Goal: Information Seeking & Learning: Learn about a topic

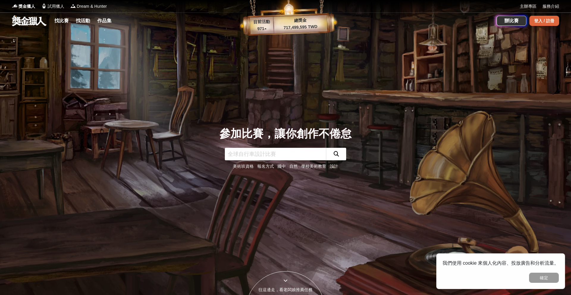
click at [534, 21] on div "登入 / 註冊" at bounding box center [544, 21] width 30 height 10
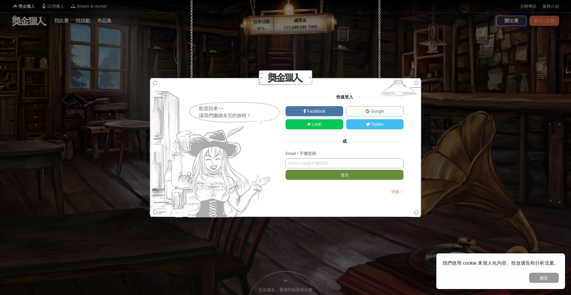
paste input "[PERSON_NAME][EMAIL_ADDRESS][PERSON_NAME][DOMAIN_NAME]"
type input "erin.liu@learneating.com"
click at [321, 173] on button "送出" at bounding box center [344, 175] width 118 height 10
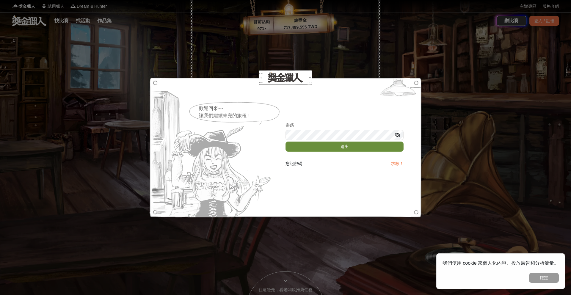
click at [306, 148] on button "送出" at bounding box center [344, 146] width 118 height 10
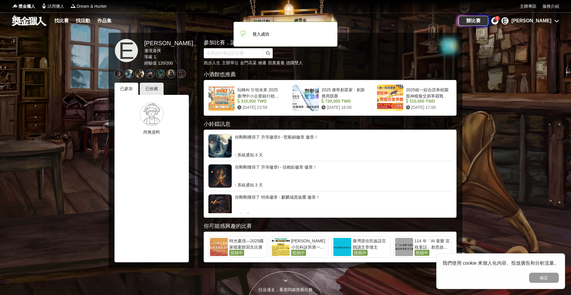
click at [546, 20] on div "[PERSON_NAME]" at bounding box center [531, 20] width 40 height 7
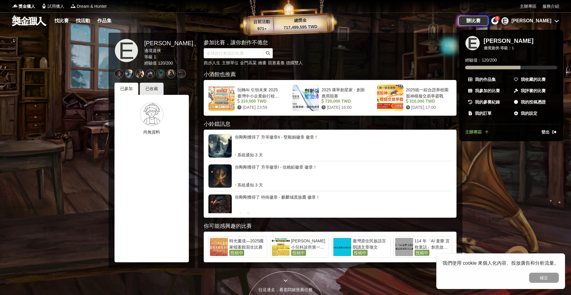
click at [533, 20] on div at bounding box center [285, 147] width 571 height 295
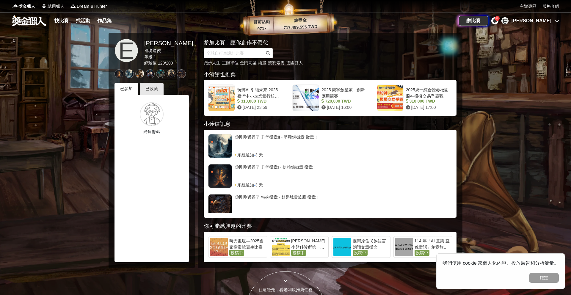
click at [546, 21] on div "[PERSON_NAME]" at bounding box center [531, 20] width 40 height 7
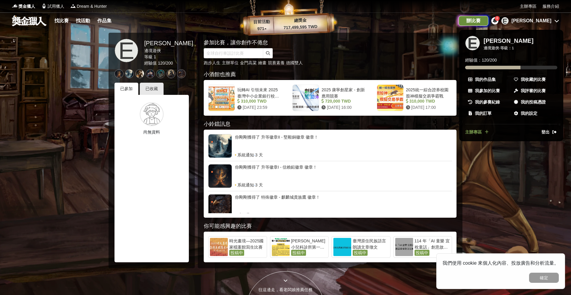
click at [488, 21] on div "辦比賽" at bounding box center [473, 21] width 30 height 10
click at [534, 6] on div at bounding box center [285, 147] width 571 height 295
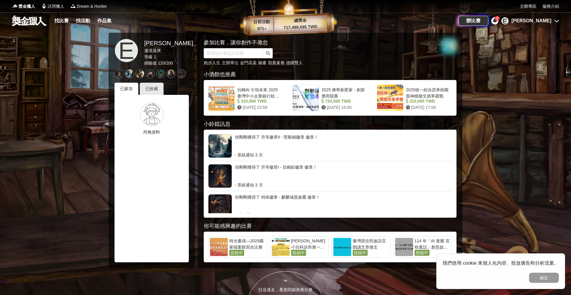
click at [550, 22] on div "[PERSON_NAME]" at bounding box center [531, 20] width 40 height 7
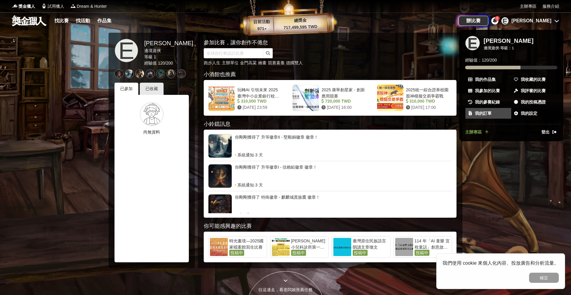
click at [481, 114] on span "我的訂單" at bounding box center [483, 113] width 17 height 6
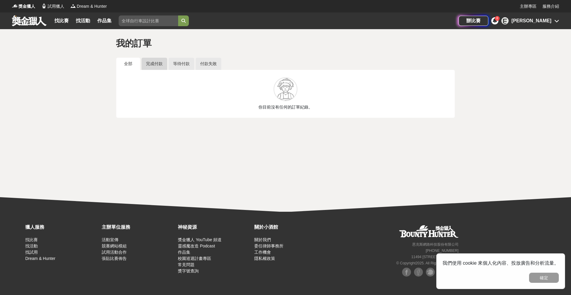
click at [166, 64] on link "完成付款" at bounding box center [154, 64] width 26 height 12
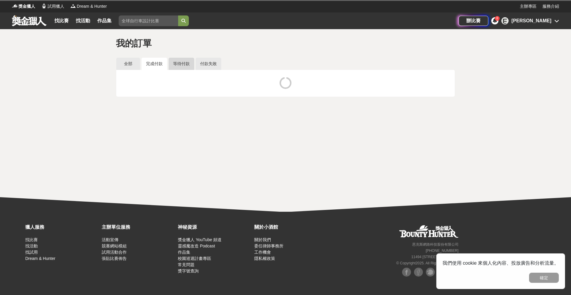
click at [184, 63] on link "等待付款" at bounding box center [181, 64] width 26 height 12
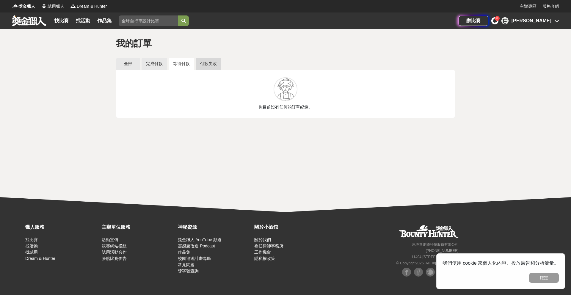
click at [204, 60] on link "付款失敗" at bounding box center [209, 64] width 26 height 12
click at [544, 21] on div "[PERSON_NAME]" at bounding box center [531, 20] width 40 height 7
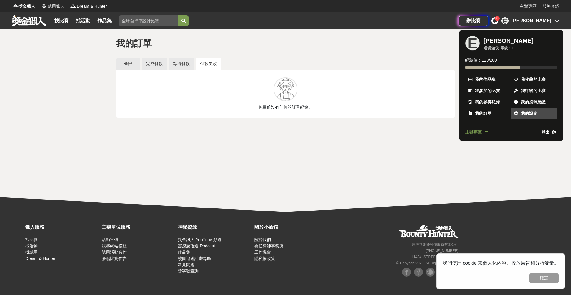
click at [539, 112] on link "我的設定" at bounding box center [534, 113] width 46 height 11
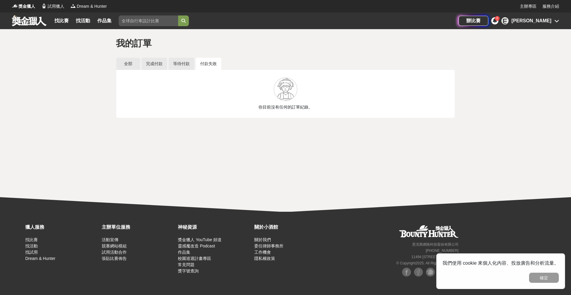
click at [547, 19] on div "[PERSON_NAME]" at bounding box center [531, 20] width 40 height 7
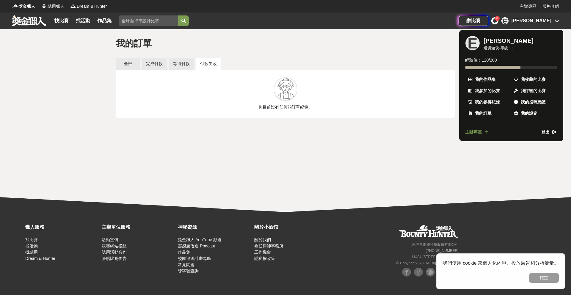
drag, startPoint x: 519, startPoint y: 18, endPoint x: 522, endPoint y: 20, distance: 3.6
click at [519, 18] on div at bounding box center [285, 147] width 571 height 295
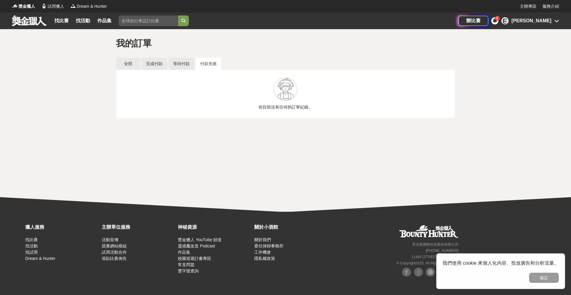
click at [497, 20] on icon at bounding box center [494, 20] width 4 height 5
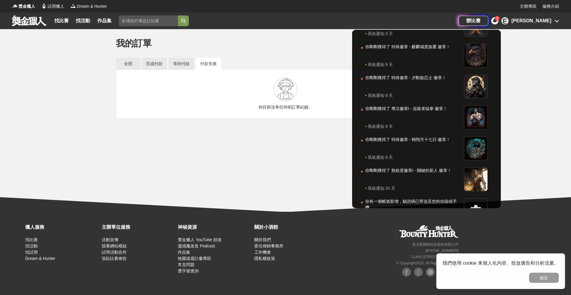
scroll to position [81, 0]
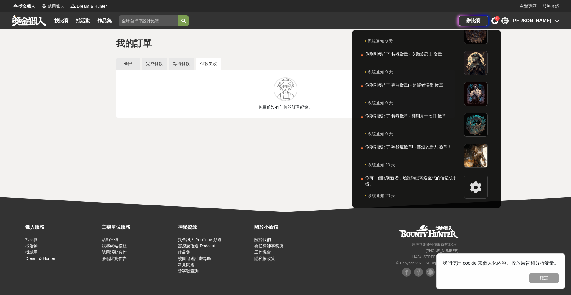
drag, startPoint x: 547, startPoint y: 23, endPoint x: 544, endPoint y: 21, distance: 3.6
click at [546, 23] on div at bounding box center [285, 147] width 571 height 295
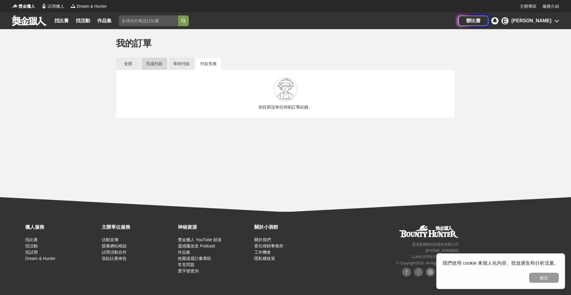
click at [153, 64] on link "完成付款" at bounding box center [154, 64] width 26 height 12
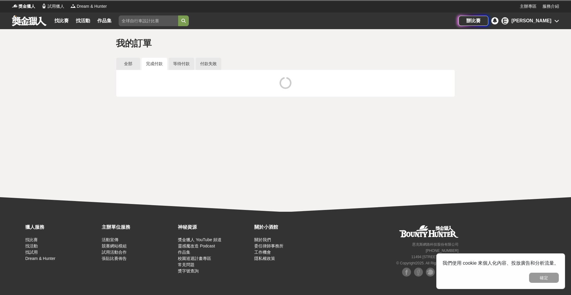
click at [154, 62] on link "完成付款" at bounding box center [154, 64] width 26 height 12
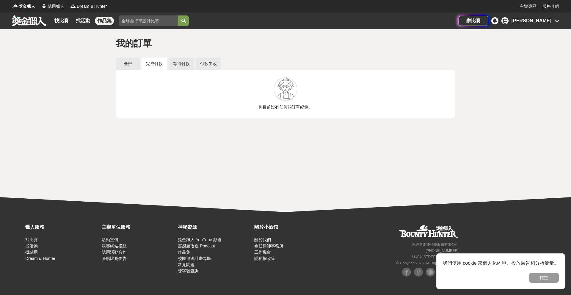
click at [109, 21] on link "作品集" at bounding box center [104, 21] width 19 height 8
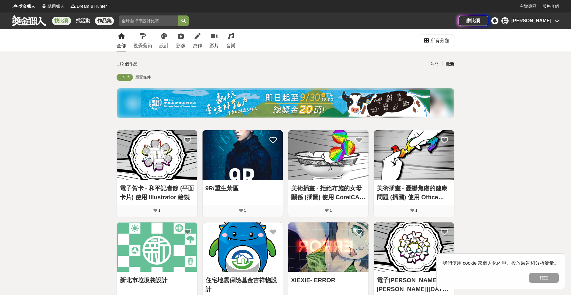
click at [62, 20] on link "找比賽" at bounding box center [61, 21] width 19 height 8
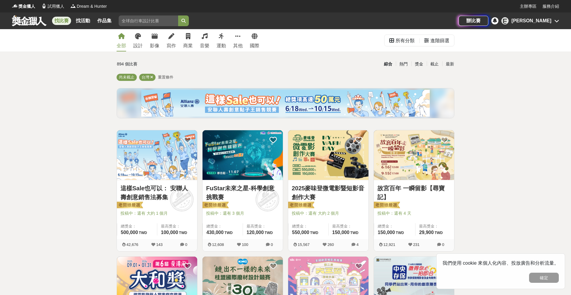
click at [546, 20] on div "[PERSON_NAME]" at bounding box center [531, 20] width 40 height 7
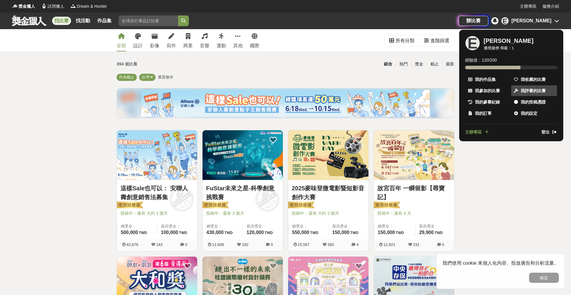
click at [526, 92] on span "我評審的比賽" at bounding box center [532, 91] width 25 height 6
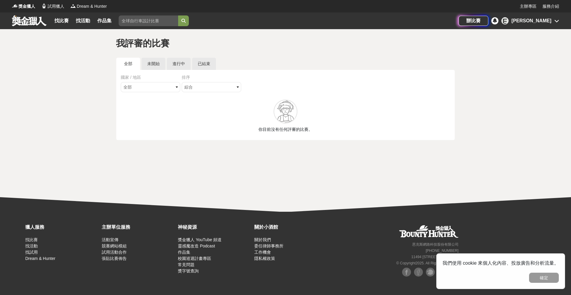
click at [545, 21] on div "[PERSON_NAME]" at bounding box center [531, 20] width 40 height 7
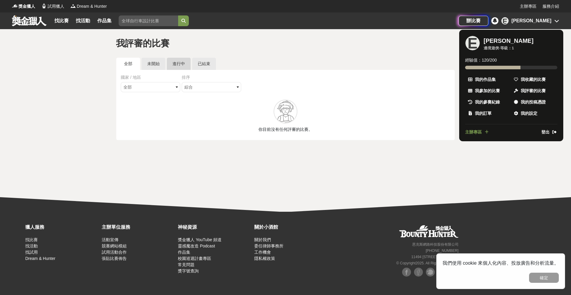
click at [177, 62] on div at bounding box center [285, 147] width 571 height 295
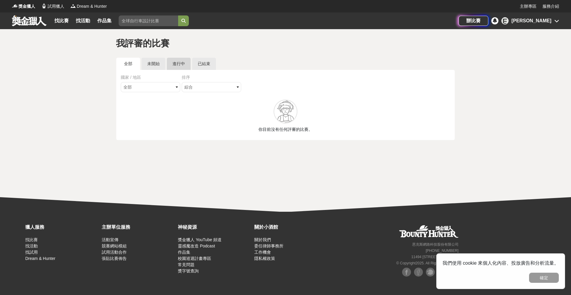
click at [177, 62] on link "進行中" at bounding box center [179, 64] width 24 height 12
click at [552, 22] on div "E Erin" at bounding box center [530, 20] width 58 height 7
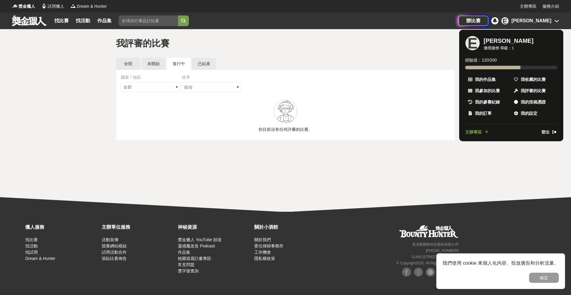
click at [58, 20] on div at bounding box center [285, 147] width 571 height 295
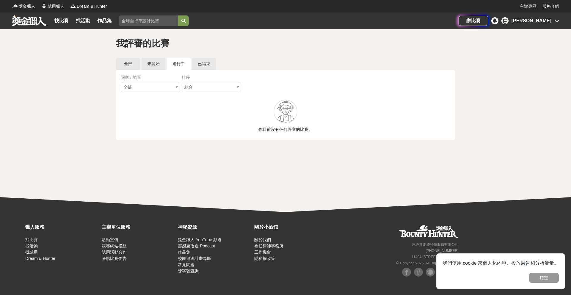
click at [19, 6] on span "獎金獵人" at bounding box center [26, 6] width 17 height 6
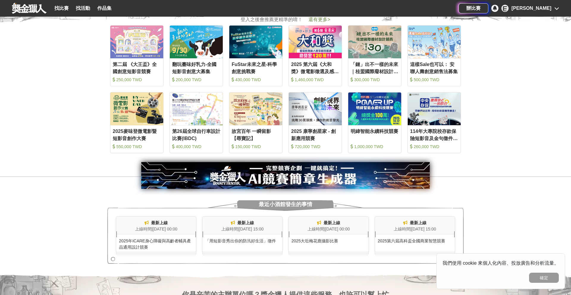
scroll to position [365, 0]
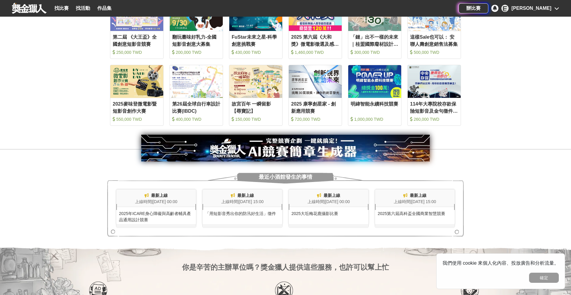
click at [542, 10] on div "[PERSON_NAME]" at bounding box center [531, 8] width 40 height 7
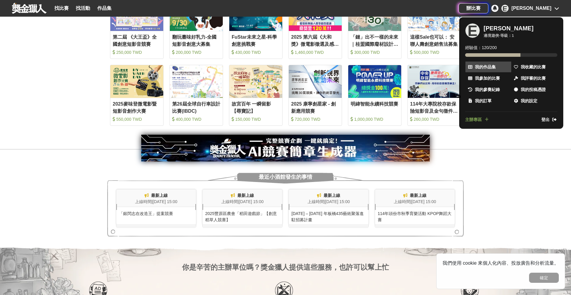
click at [491, 70] on link "我的作品集" at bounding box center [488, 67] width 46 height 11
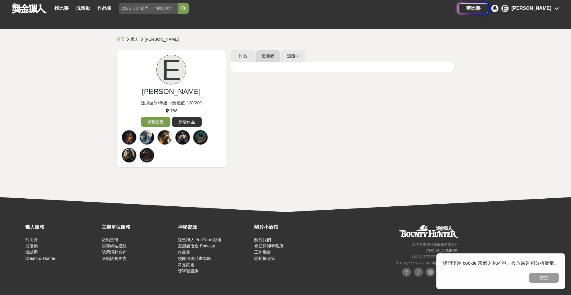
click at [270, 57] on link "追隨者" at bounding box center [268, 56] width 24 height 12
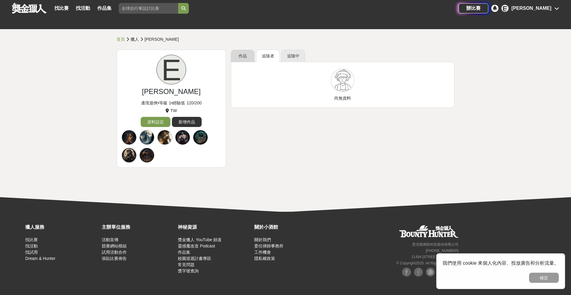
click at [248, 55] on link "作品" at bounding box center [243, 56] width 24 height 12
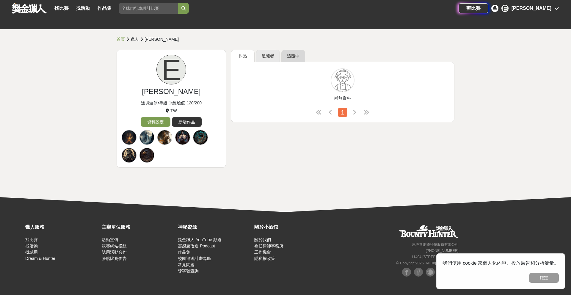
click at [298, 52] on link "追隨中" at bounding box center [293, 56] width 24 height 12
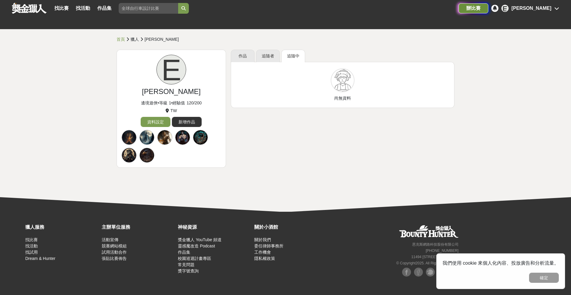
click at [488, 10] on div "辦比賽" at bounding box center [473, 8] width 30 height 10
click at [123, 39] on link "首頁" at bounding box center [120, 39] width 8 height 5
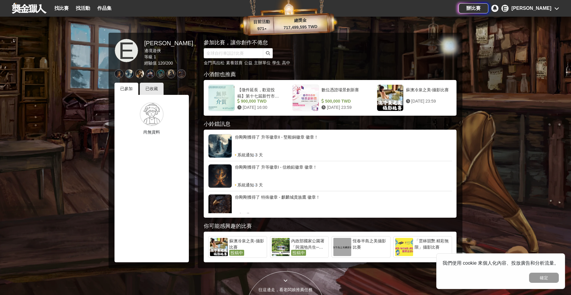
click at [549, 10] on div "[PERSON_NAME]" at bounding box center [531, 8] width 40 height 7
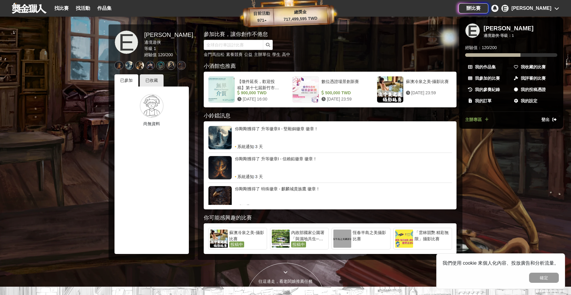
scroll to position [15, 0]
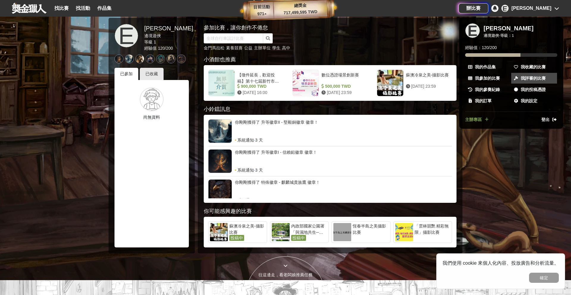
click at [532, 78] on span "我評審的比賽" at bounding box center [532, 78] width 25 height 6
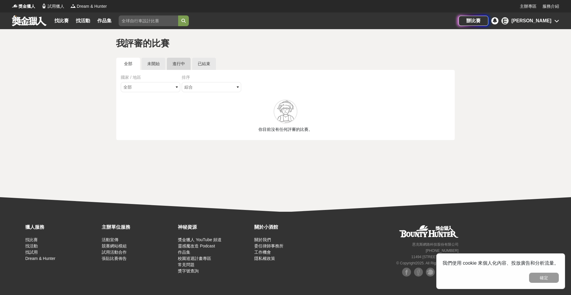
drag, startPoint x: 160, startPoint y: 63, endPoint x: 168, endPoint y: 62, distance: 7.5
click at [160, 63] on link "未開始" at bounding box center [153, 64] width 24 height 12
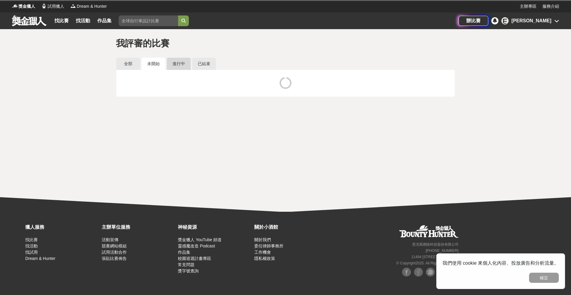
click at [176, 63] on link "進行中" at bounding box center [179, 64] width 24 height 12
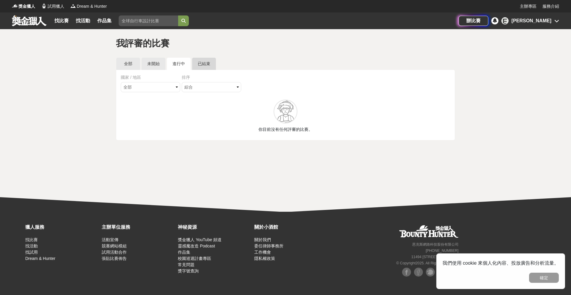
click at [209, 61] on link "已結束" at bounding box center [204, 64] width 24 height 12
click at [545, 22] on div "[PERSON_NAME]" at bounding box center [531, 20] width 40 height 7
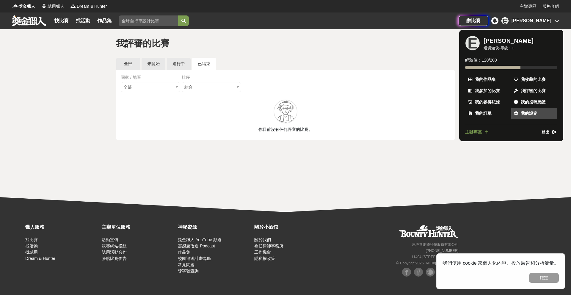
click at [529, 112] on span "我的設定" at bounding box center [528, 113] width 17 height 6
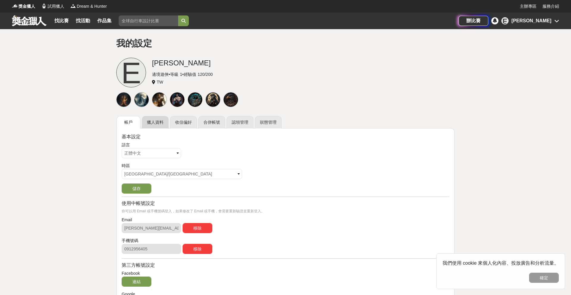
click at [166, 122] on link "獵人資料" at bounding box center [155, 122] width 27 height 12
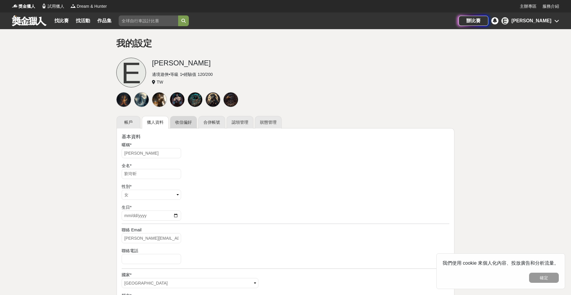
click at [173, 122] on link "收信偏好" at bounding box center [183, 122] width 27 height 12
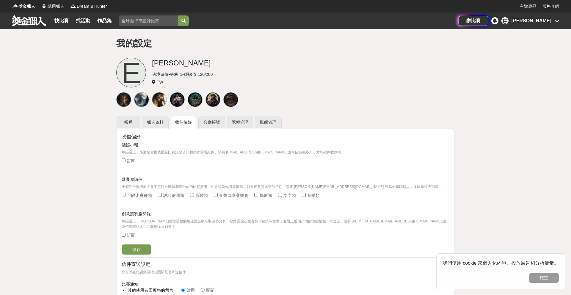
click at [193, 122] on link "收信偏好" at bounding box center [183, 122] width 27 height 12
click at [236, 121] on link "認領管理" at bounding box center [239, 122] width 27 height 12
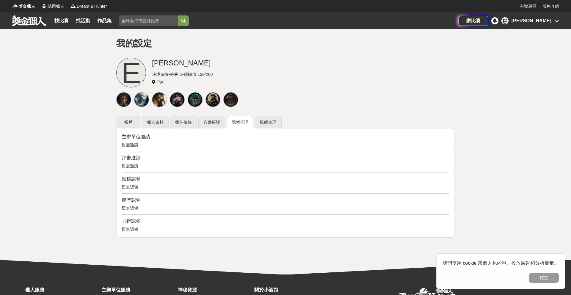
click at [548, 21] on div "[PERSON_NAME]" at bounding box center [531, 20] width 40 height 7
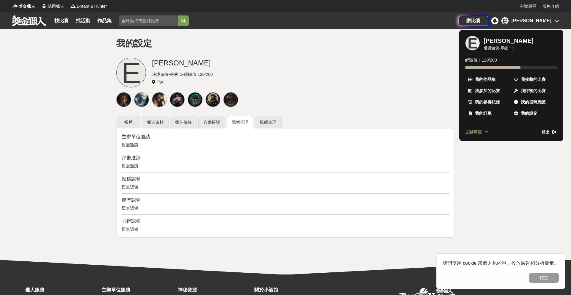
click at [317, 84] on div at bounding box center [285, 147] width 571 height 295
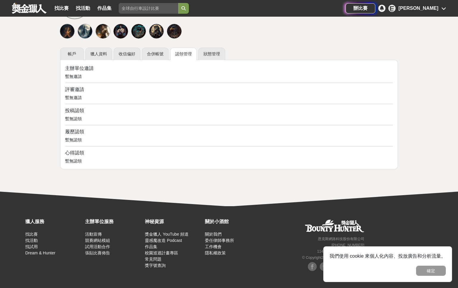
scroll to position [70, 0]
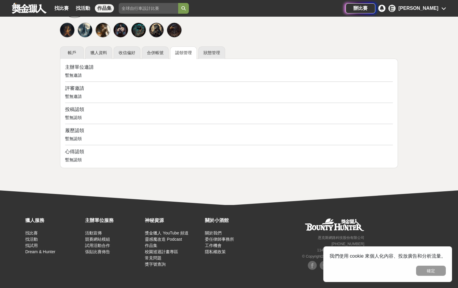
click at [102, 6] on link "作品集" at bounding box center [104, 8] width 19 height 8
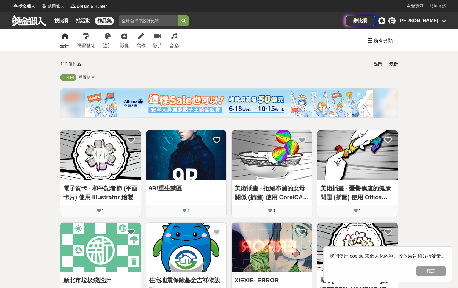
click at [439, 5] on link "服務介紹" at bounding box center [437, 6] width 17 height 6
click at [375, 19] on div "辦比賽" at bounding box center [360, 21] width 30 height 10
click at [395, 22] on div "E" at bounding box center [391, 20] width 7 height 7
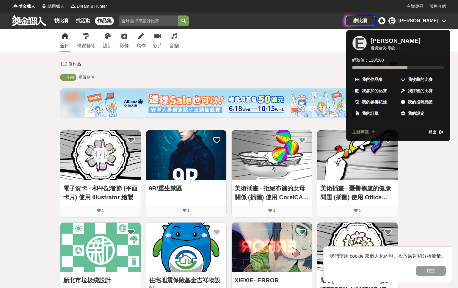
click at [352, 130] on span "主辦專區" at bounding box center [360, 132] width 17 height 6
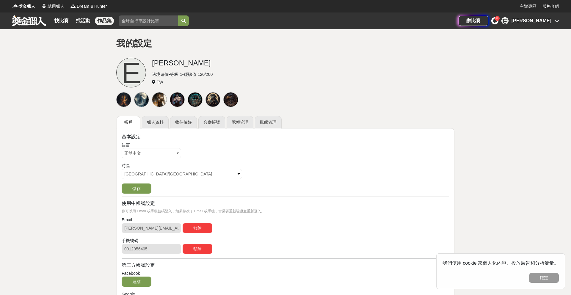
click at [109, 18] on link "作品集" at bounding box center [104, 21] width 19 height 8
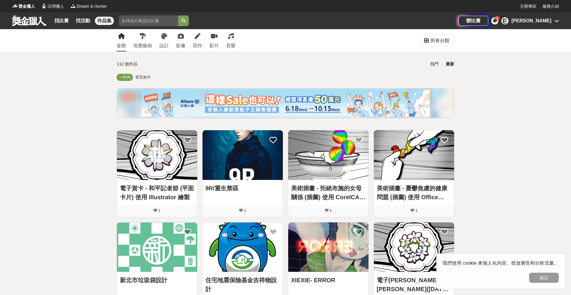
click at [550, 21] on div "[PERSON_NAME]" at bounding box center [531, 20] width 40 height 7
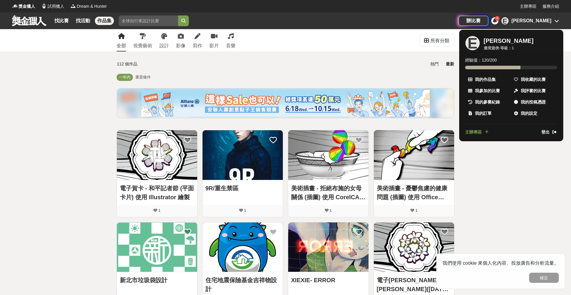
click at [499, 19] on div "8" at bounding box center [496, 18] width 5 height 5
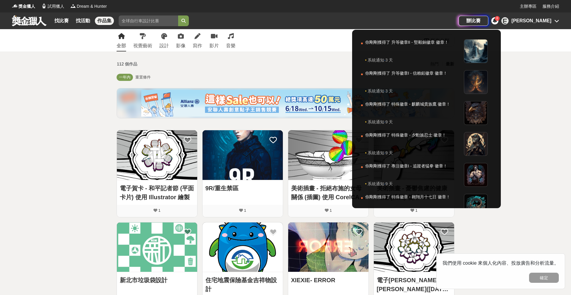
click at [499, 19] on div "8" at bounding box center [496, 18] width 5 height 5
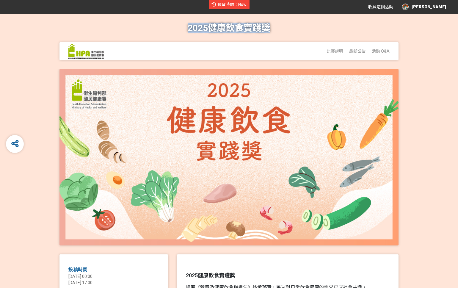
drag, startPoint x: 271, startPoint y: 26, endPoint x: 188, endPoint y: 26, distance: 82.6
click at [188, 26] on div "2025健康飲食實踐獎 比賽說明 最新公告 活動 Q&A" at bounding box center [229, 41] width 434 height 55
click at [268, 29] on h1 "2025健康飲食實踐獎" at bounding box center [228, 28] width 83 height 29
drag, startPoint x: 273, startPoint y: 26, endPoint x: 168, endPoint y: 25, distance: 104.6
click at [168, 25] on div "2025健康飲食實踐獎 比賽說明 最新公告 活動 Q&A" at bounding box center [229, 41] width 434 height 55
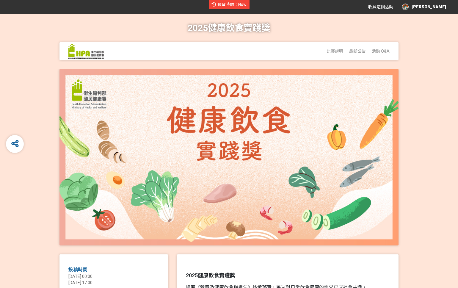
click at [328, 27] on div "2025健康飲食實踐獎 比賽說明 最新公告 活動 Q&A" at bounding box center [229, 41] width 434 height 55
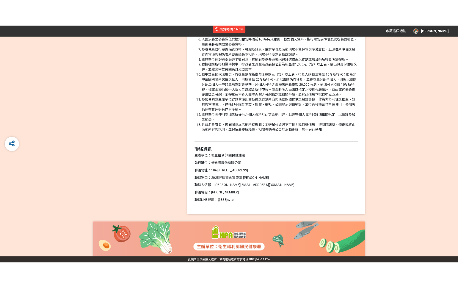
scroll to position [1988, 0]
